Goal: Entertainment & Leisure: Consume media (video, audio)

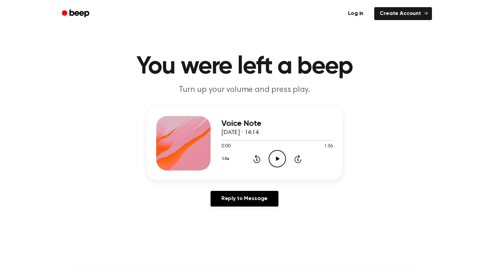
click at [273, 158] on icon "Play Audio" at bounding box center [277, 158] width 17 height 17
click at [276, 161] on icon "Pause Audio" at bounding box center [277, 158] width 17 height 17
click at [276, 161] on icon "Play Audio" at bounding box center [277, 158] width 17 height 17
click at [276, 161] on icon "Pause Audio" at bounding box center [277, 158] width 17 height 17
click at [274, 157] on icon "Play Audio" at bounding box center [277, 158] width 17 height 17
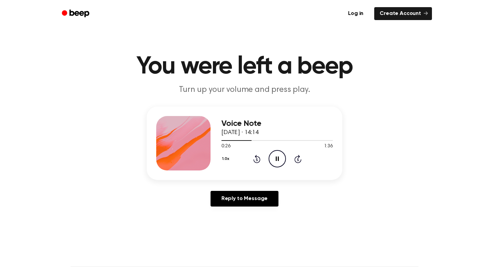
click at [274, 157] on icon "Pause Audio" at bounding box center [277, 158] width 17 height 17
click at [274, 157] on icon "Play Audio" at bounding box center [277, 158] width 17 height 17
click at [276, 164] on icon "Pause Audio" at bounding box center [277, 158] width 17 height 17
click at [275, 164] on icon "Play Audio" at bounding box center [277, 158] width 17 height 17
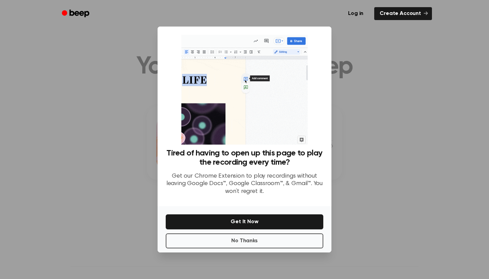
click at [354, 156] on div at bounding box center [244, 139] width 489 height 279
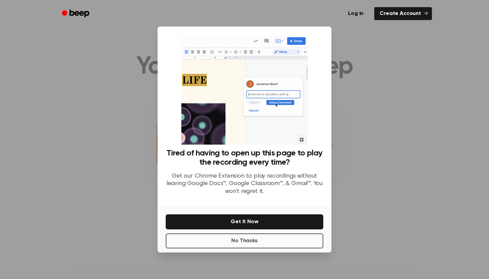
click at [244, 241] on button "No Thanks" at bounding box center [245, 240] width 158 height 15
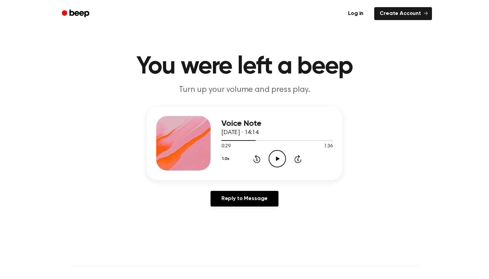
click at [275, 155] on icon "Play Audio" at bounding box center [277, 158] width 17 height 17
click at [257, 159] on icon "Rewind 5 seconds" at bounding box center [256, 158] width 7 height 9
click at [277, 160] on icon "Pause Audio" at bounding box center [277, 158] width 17 height 17
click at [282, 155] on icon "Play Audio" at bounding box center [277, 158] width 17 height 17
click at [278, 157] on icon "Play Audio" at bounding box center [277, 158] width 17 height 17
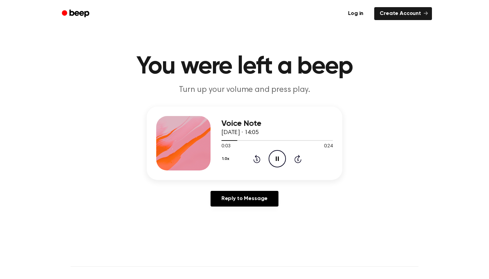
click at [258, 158] on icon "Rewind 5 seconds" at bounding box center [256, 158] width 7 height 9
click at [256, 159] on icon "Rewind 5 seconds" at bounding box center [256, 158] width 7 height 9
click at [278, 171] on div "Voice Note 1 October 2025 · 14:05 0:08 0:24 Your browser does not support the […" at bounding box center [245, 142] width 196 height 73
click at [281, 158] on icon "Pause Audio" at bounding box center [277, 158] width 17 height 17
click at [275, 157] on icon "Play Audio" at bounding box center [277, 158] width 17 height 17
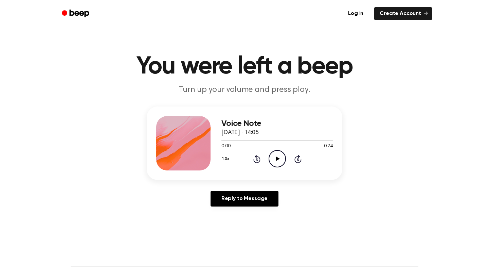
click at [279, 160] on icon "Play Audio" at bounding box center [277, 158] width 17 height 17
click at [255, 160] on icon "Rewind 5 seconds" at bounding box center [256, 158] width 7 height 9
click at [256, 160] on icon "Rewind 5 seconds" at bounding box center [256, 158] width 7 height 9
click at [275, 157] on icon "Pause Audio" at bounding box center [277, 158] width 17 height 17
click at [279, 161] on icon "Play Audio" at bounding box center [277, 158] width 17 height 17
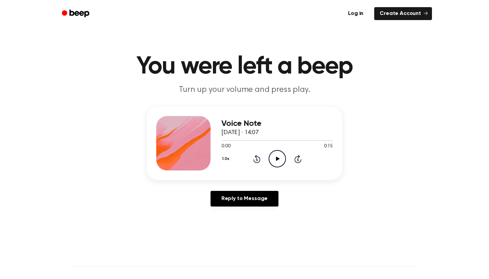
click at [273, 159] on icon "Play Audio" at bounding box center [277, 158] width 17 height 17
